Goal: Task Accomplishment & Management: Manage account settings

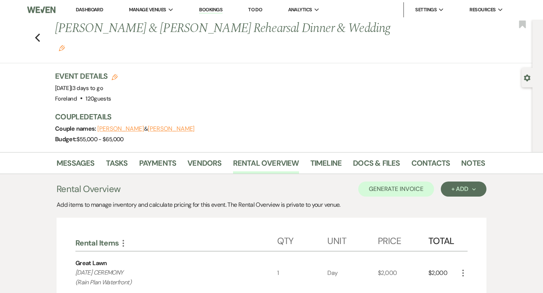
click at [220, 9] on link "Bookings" at bounding box center [210, 9] width 23 height 7
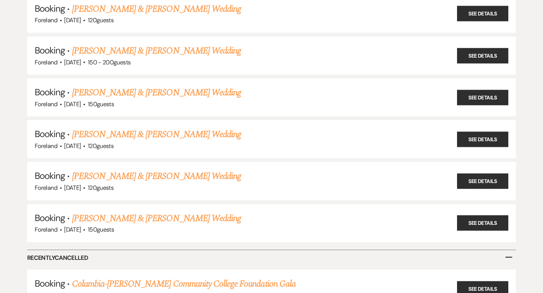
scroll to position [346, 0]
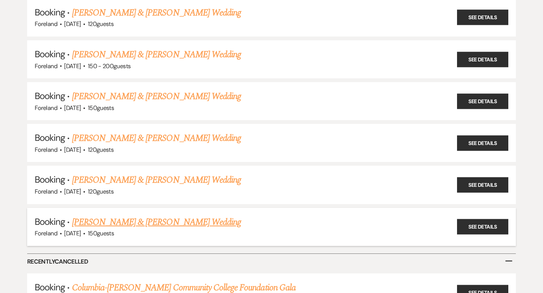
click at [172, 217] on link "[PERSON_NAME] & [PERSON_NAME] Wedding" at bounding box center [156, 223] width 169 height 14
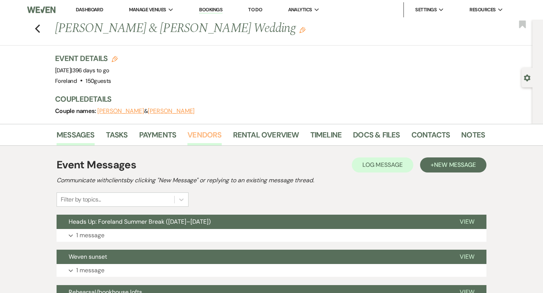
click at [204, 135] on link "Vendors" at bounding box center [204, 137] width 34 height 17
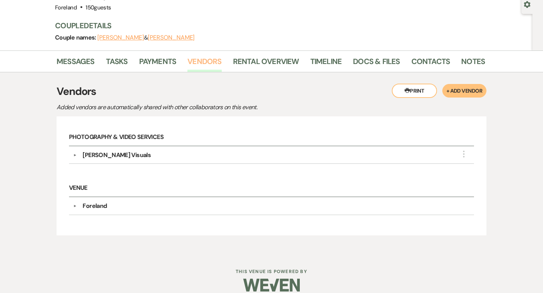
scroll to position [78, 0]
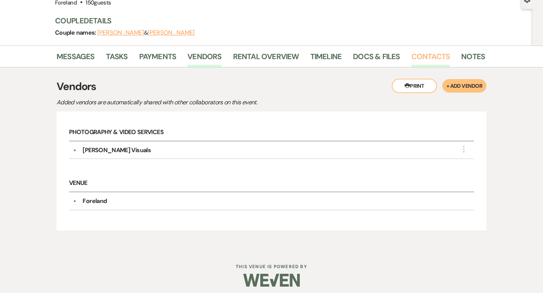
click at [425, 60] on link "Contacts" at bounding box center [430, 58] width 39 height 17
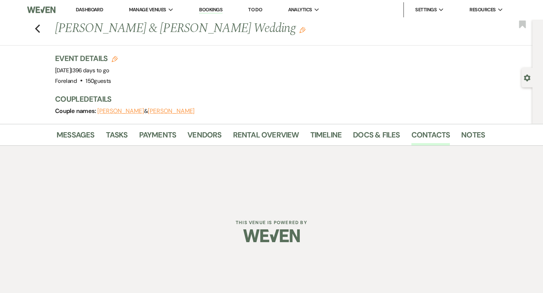
click at [220, 11] on link "Bookings" at bounding box center [210, 9] width 23 height 7
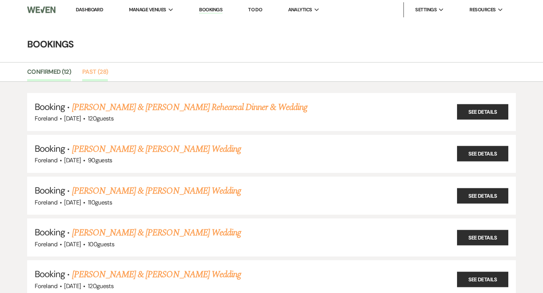
click at [99, 73] on link "Past (28)" at bounding box center [95, 74] width 26 height 14
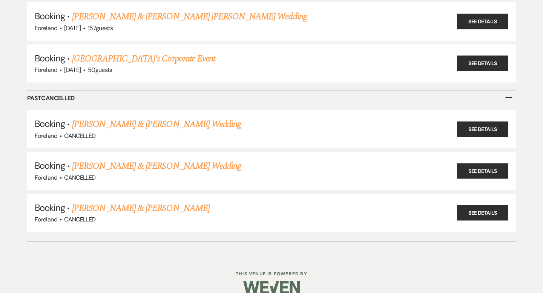
scroll to position [1178, 0]
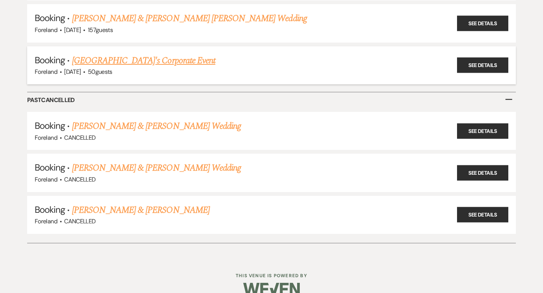
click at [121, 54] on link "[GEOGRAPHIC_DATA]'s Corporate Event" at bounding box center [143, 61] width 143 height 14
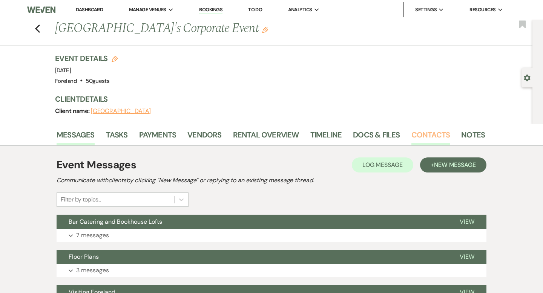
click at [429, 131] on link "Contacts" at bounding box center [430, 137] width 39 height 17
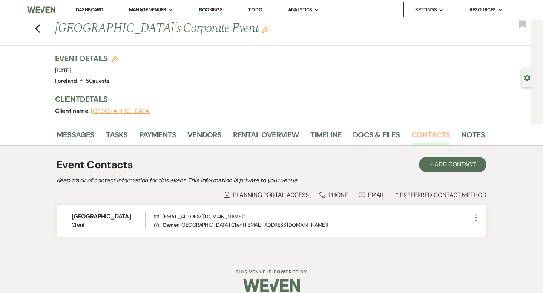
scroll to position [10, 0]
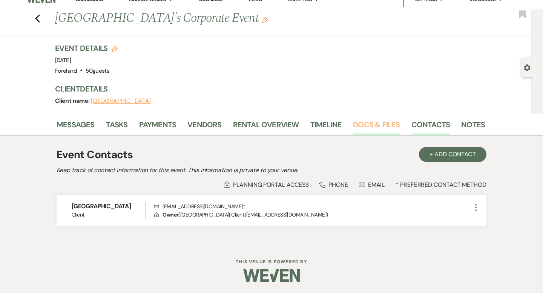
click at [378, 121] on link "Docs & Files" at bounding box center [376, 127] width 47 height 17
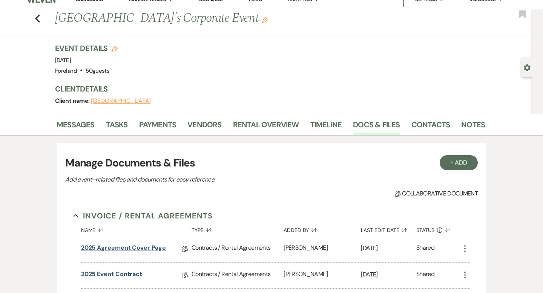
click at [124, 247] on link "2025 Agreement Cover Page" at bounding box center [123, 249] width 85 height 12
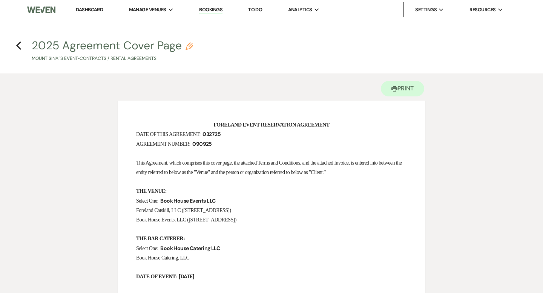
click at [97, 11] on link "Dashboard" at bounding box center [89, 9] width 27 height 6
